Goal: Communication & Community: Participate in discussion

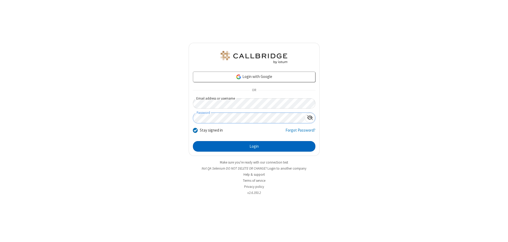
click at [254, 147] on button "Login" at bounding box center [254, 146] width 123 height 11
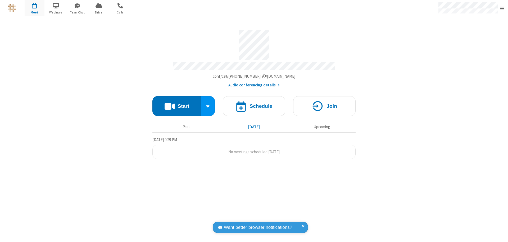
click at [177, 104] on button "Start" at bounding box center [176, 106] width 49 height 20
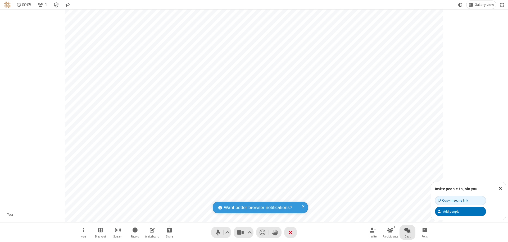
click at [408, 230] on span "Open chat" at bounding box center [407, 230] width 6 height 7
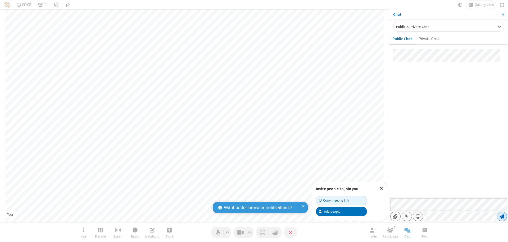
click at [502, 217] on span "Send message" at bounding box center [502, 216] width 5 height 5
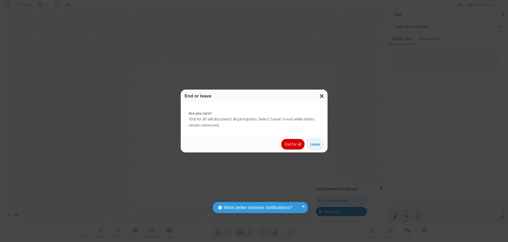
click at [293, 145] on button "End for all" at bounding box center [292, 144] width 23 height 11
